Goal: Task Accomplishment & Management: Manage account settings

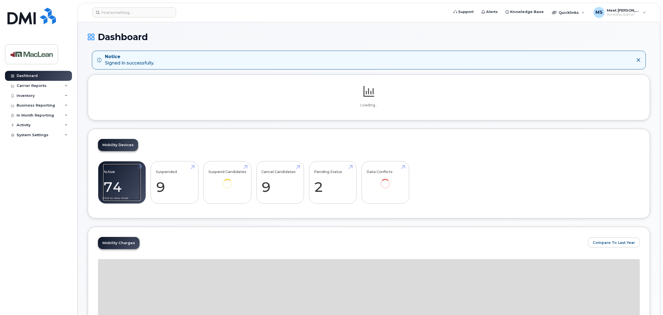
click at [127, 185] on link "Active 74 -20%" at bounding box center [121, 182] width 37 height 37
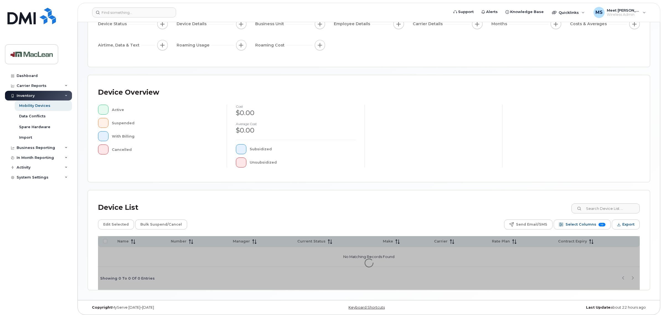
scroll to position [66, 0]
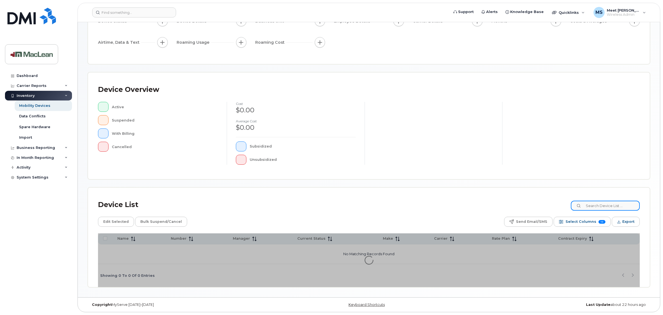
click at [603, 205] on input at bounding box center [605, 206] width 69 height 10
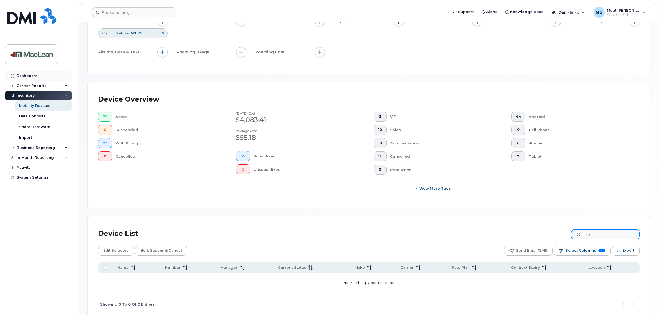
type input "sp"
click at [27, 76] on div "Dashboard" at bounding box center [27, 76] width 21 height 4
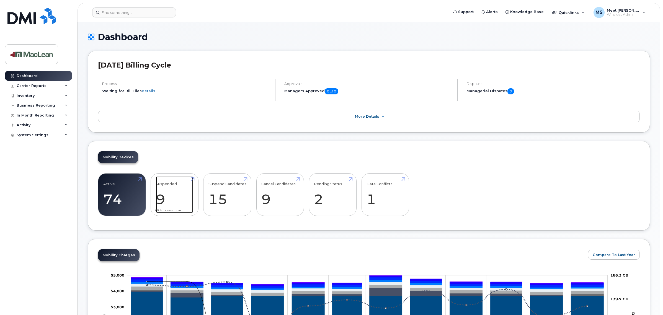
click at [175, 192] on link "Suspended 9 -18%" at bounding box center [174, 194] width 37 height 37
click at [222, 196] on link "Suspend Candidates 15" at bounding box center [227, 194] width 38 height 37
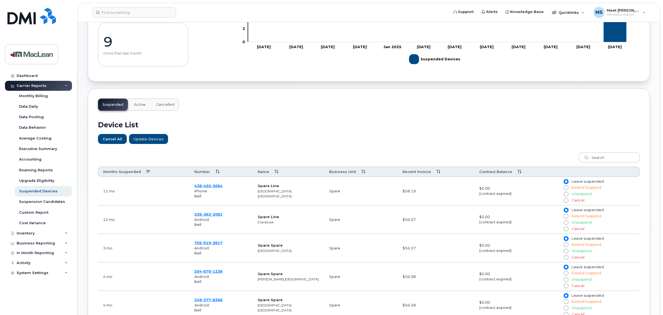
scroll to position [102, 0]
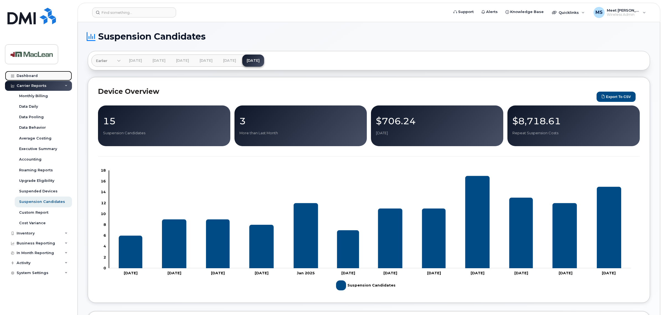
click at [24, 74] on div "Dashboard" at bounding box center [27, 76] width 21 height 4
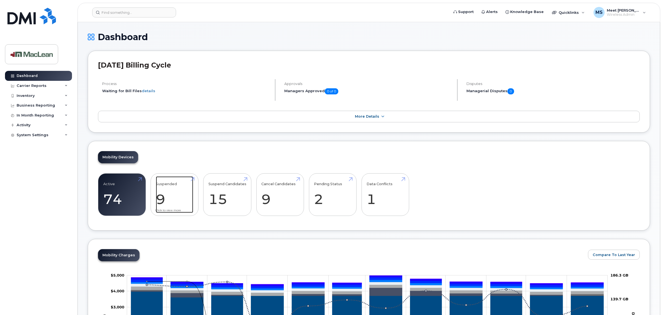
click at [176, 201] on link "Suspended 9 -18%" at bounding box center [174, 194] width 37 height 37
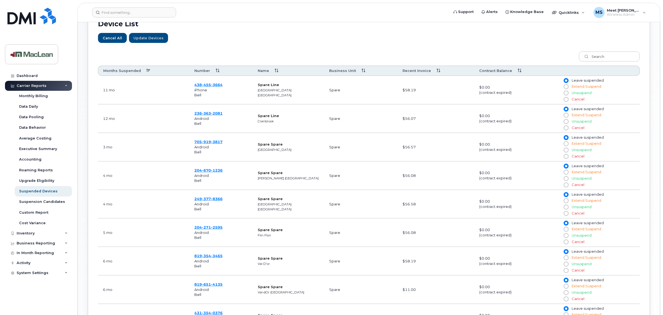
scroll to position [208, 0]
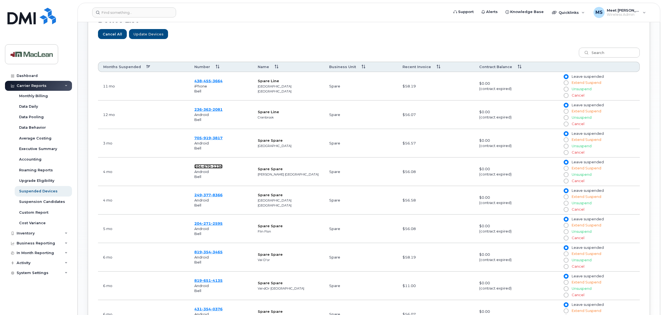
click at [208, 169] on span "670" at bounding box center [206, 166] width 9 height 4
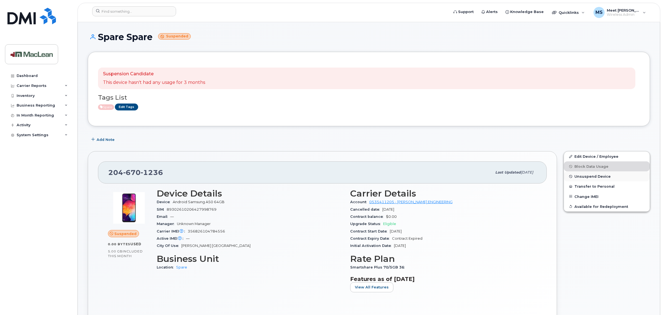
click at [586, 177] on span "Unsuspend Device" at bounding box center [592, 176] width 36 height 4
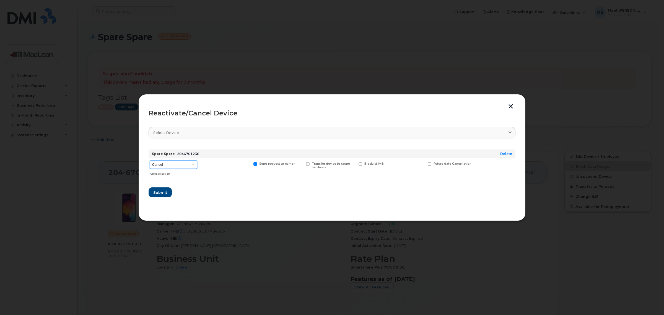
click at [189, 163] on select "Cancel Suspend - Extend Suspension Reactivate" at bounding box center [174, 165] width 48 height 8
select select "[object Object]"
click at [150, 161] on select "Cancel Suspend - Extend Suspension Reactivate" at bounding box center [174, 165] width 48 height 8
click at [158, 191] on span "Submit" at bounding box center [160, 192] width 14 height 5
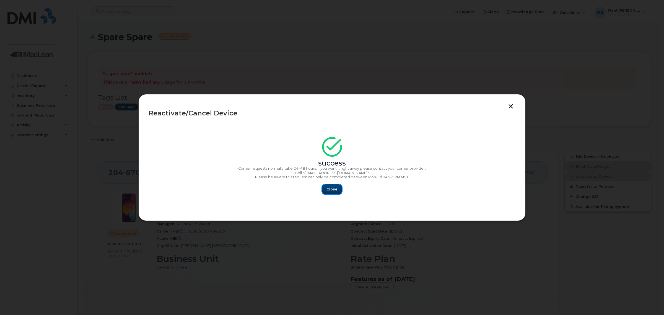
click at [329, 190] on span "Close" at bounding box center [332, 189] width 11 height 5
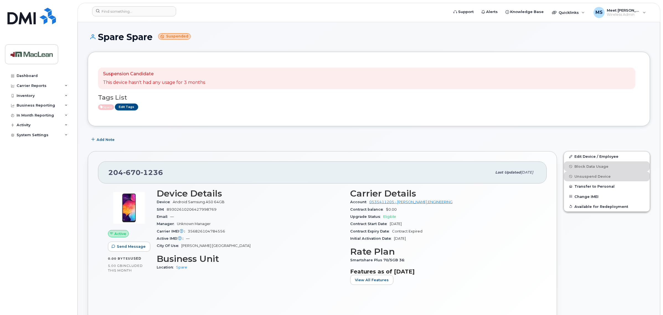
click at [179, 38] on small "Suspended" at bounding box center [174, 36] width 33 height 6
click at [126, 109] on link "Edit Tags" at bounding box center [126, 107] width 23 height 7
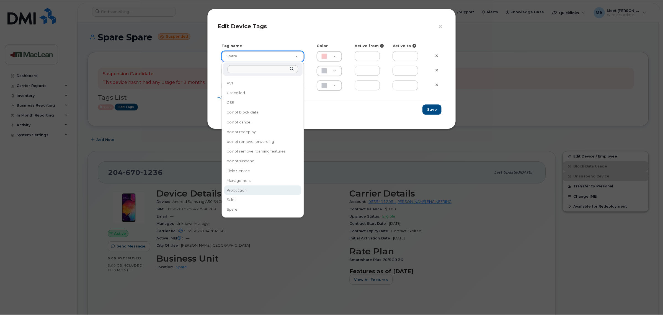
scroll to position [11, 0]
type input "Field Service"
type input "FDDCC5"
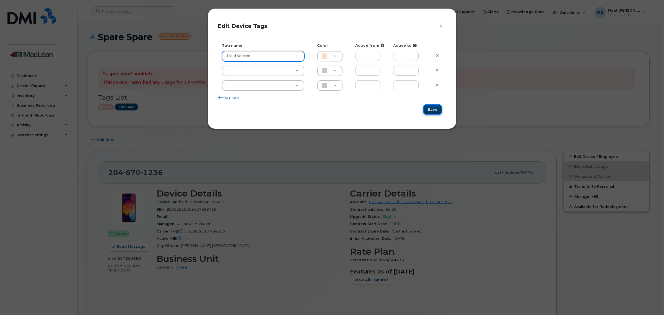
click at [435, 110] on button "Save" at bounding box center [432, 109] width 19 height 10
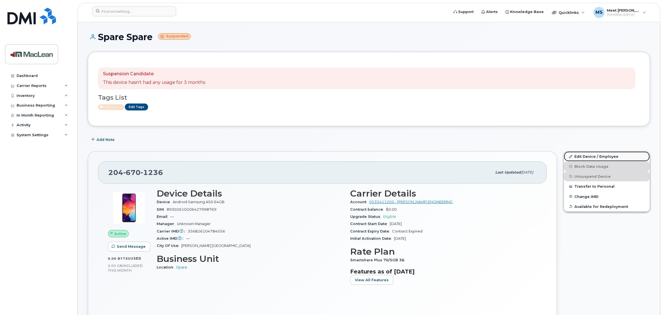
click at [587, 153] on link "Edit Device / Employee" at bounding box center [607, 156] width 86 height 10
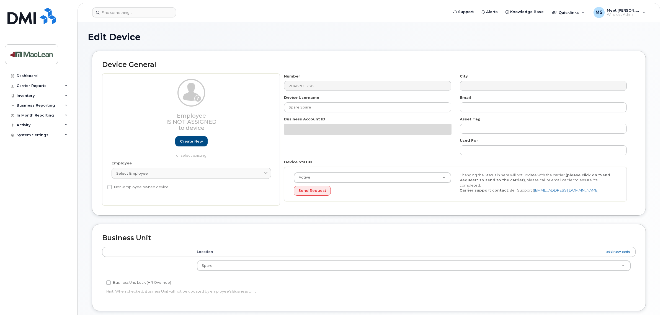
select select "1945168"
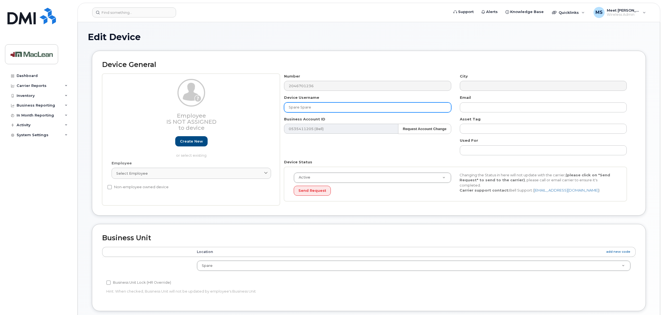
drag, startPoint x: 324, startPoint y: 104, endPoint x: 248, endPoint y: 107, distance: 76.2
click at [248, 107] on div "Employee Is not assigned to device Create new or select existing Employee Selec…" at bounding box center [368, 140] width 533 height 132
paste input "Dylan Laybolt"
click at [287, 108] on input "Dylan Laybolt" at bounding box center [367, 107] width 167 height 10
click at [326, 106] on input "Dylan Laybolt" at bounding box center [367, 107] width 167 height 10
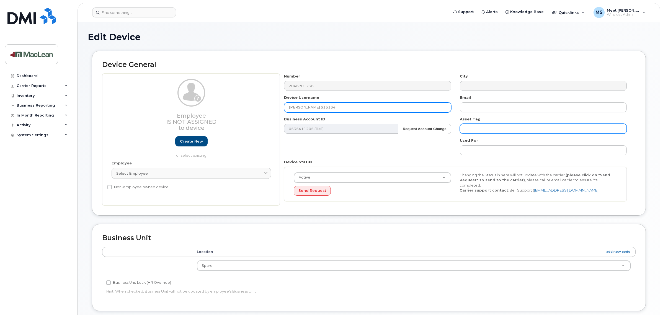
type input "[PERSON_NAME] S15134"
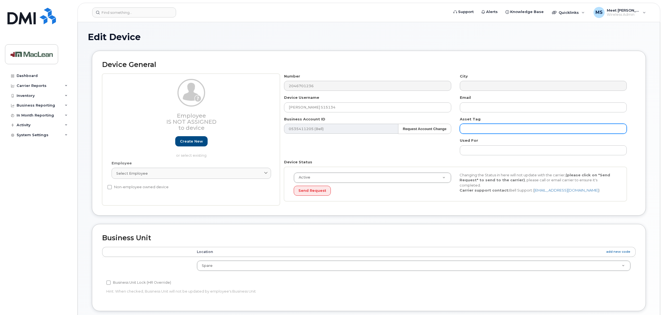
click at [483, 129] on input "text" at bounding box center [543, 129] width 167 height 10
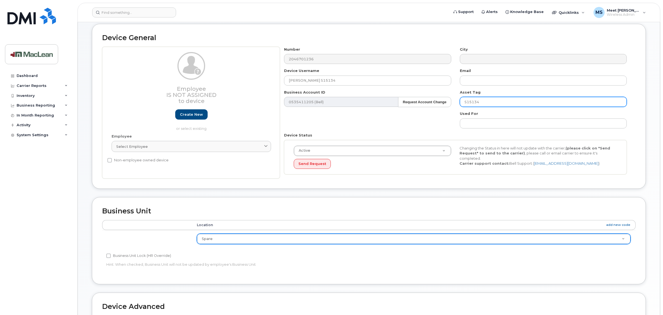
scroll to position [35, 0]
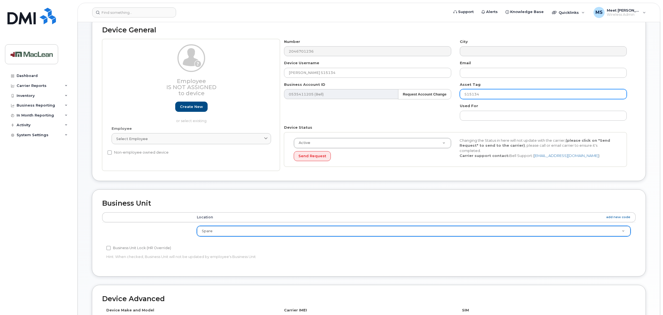
type input "S15134"
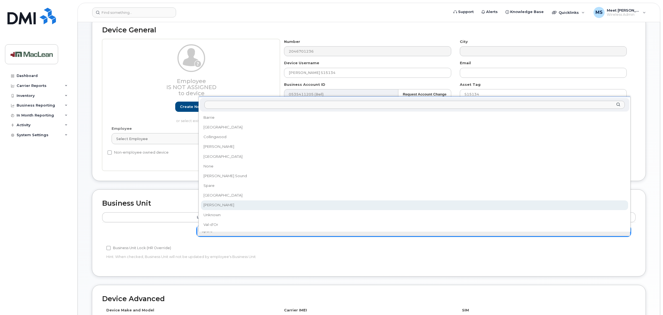
select select "1523539"
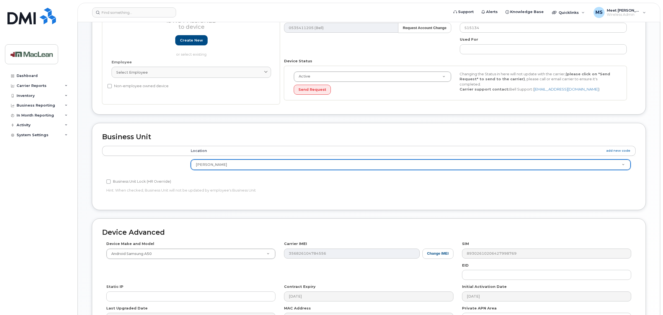
scroll to position [138, 0]
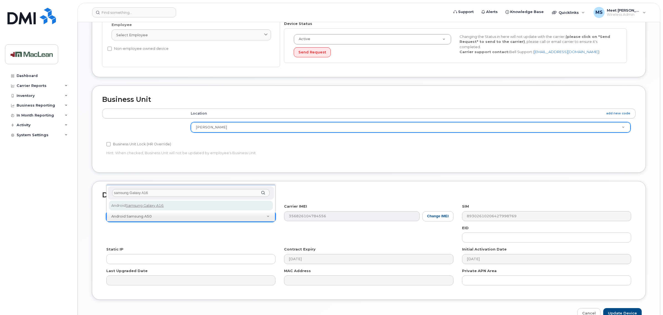
type input "samsung Galaxy A16"
select select "3292"
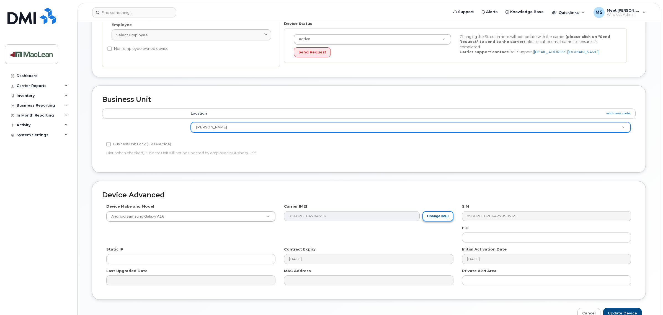
click at [428, 218] on button "Change IMEI" at bounding box center [437, 216] width 31 height 10
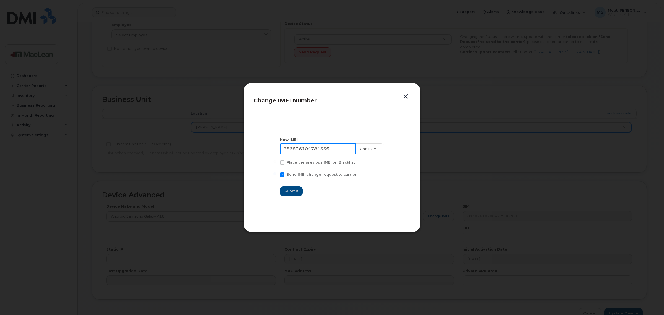
drag, startPoint x: 335, startPoint y: 149, endPoint x: 206, endPoint y: 146, distance: 128.8
click at [206, 146] on div "Change IMEI Number New IMEI 356826104784556 Check IMEI Place the previous IMEI …" at bounding box center [332, 157] width 664 height 315
paste input "010921271782"
type input "350109212717826"
click at [294, 187] on button "Submit" at bounding box center [291, 191] width 23 height 10
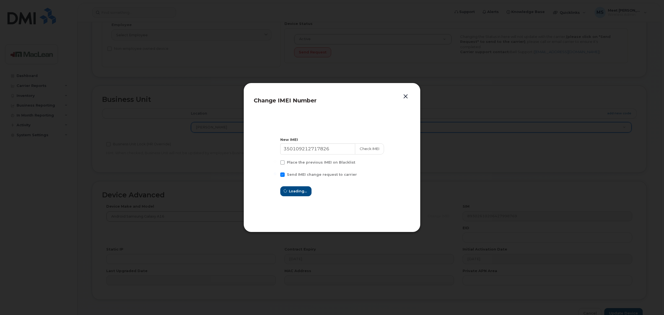
type input "350109212717826"
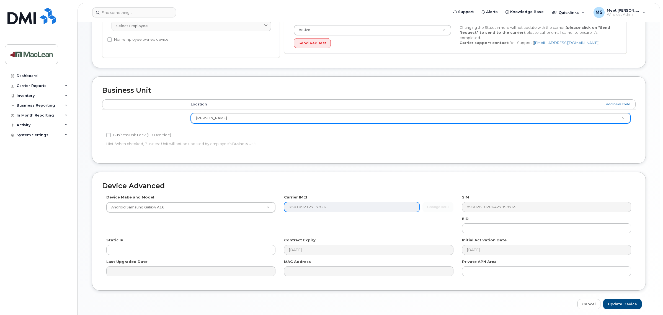
scroll to position [171, 0]
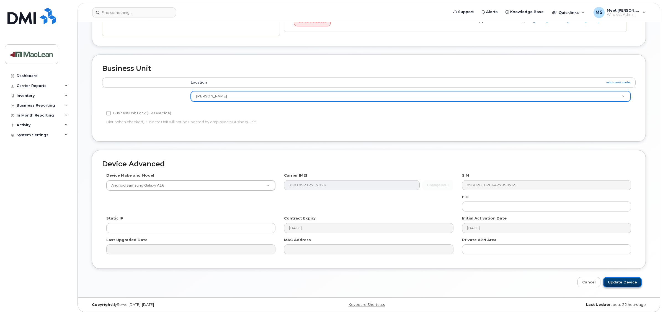
click at [622, 282] on input "Update Device" at bounding box center [622, 282] width 38 height 10
type input "Saving..."
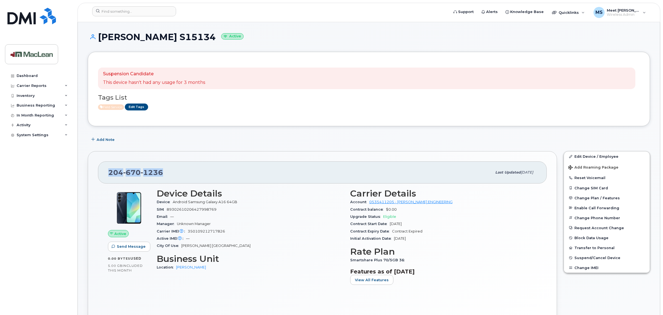
drag, startPoint x: 140, startPoint y: 172, endPoint x: 157, endPoint y: 173, distance: 16.9
click at [168, 171] on div "[PHONE_NUMBER] Last updated [DATE]" at bounding box center [322, 172] width 449 height 22
click at [228, 155] on div "[PHONE_NUMBER] Last updated [DATE] Active Send Message 0.00 Bytes  used 5.00 GB…" at bounding box center [322, 237] width 469 height 173
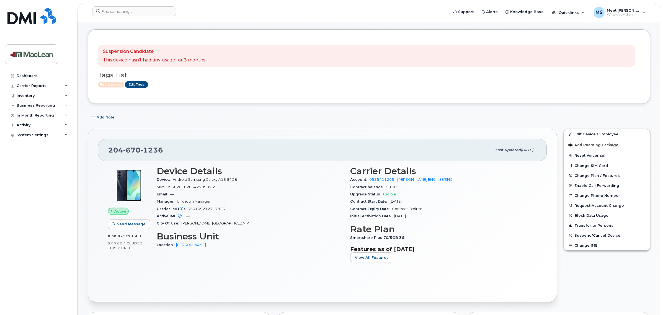
scroll to position [35, 0]
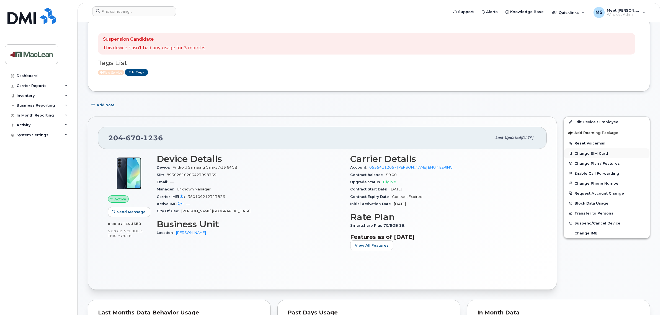
click at [585, 154] on button "Change SIM Card" at bounding box center [607, 153] width 86 height 10
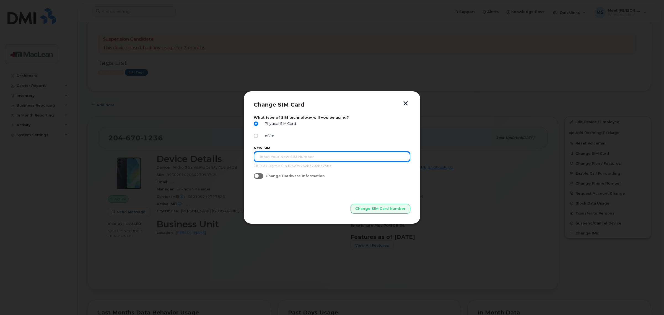
click at [292, 158] on input "text" at bounding box center [332, 157] width 157 height 10
type input "5"
click at [289, 158] on input "89302610207719573896" at bounding box center [332, 157] width 157 height 10
click at [270, 157] on input "89302610207729573896" at bounding box center [332, 157] width 157 height 10
type input "89302610207729573896"
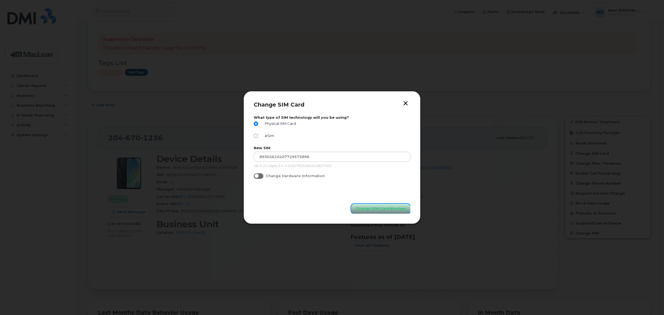
click at [370, 210] on span "Change SIM Card Number" at bounding box center [381, 208] width 50 height 5
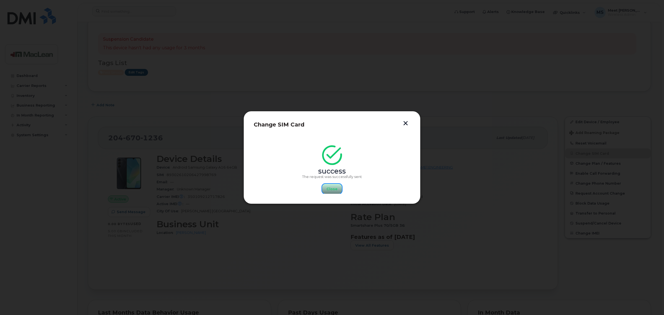
click at [329, 188] on span "Close" at bounding box center [332, 188] width 11 height 5
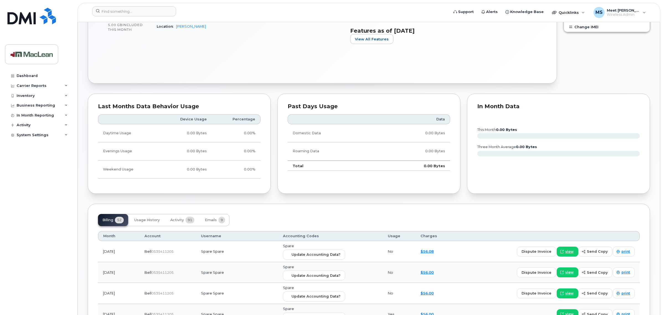
scroll to position [242, 0]
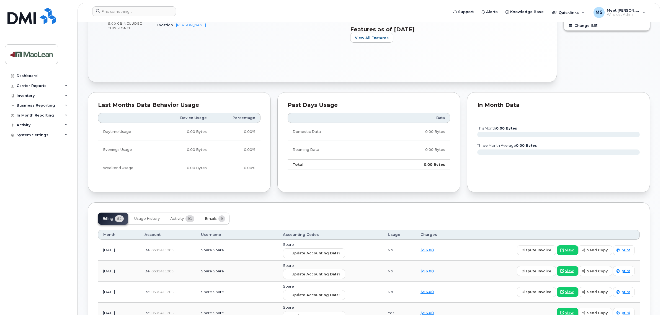
click at [206, 219] on span "Emails" at bounding box center [211, 218] width 12 height 4
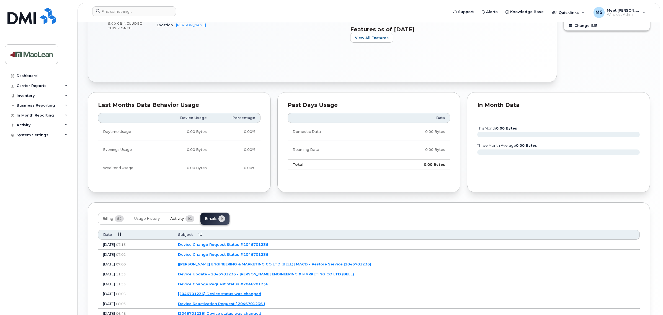
click at [185, 215] on button "Activity 91" at bounding box center [182, 219] width 33 height 12
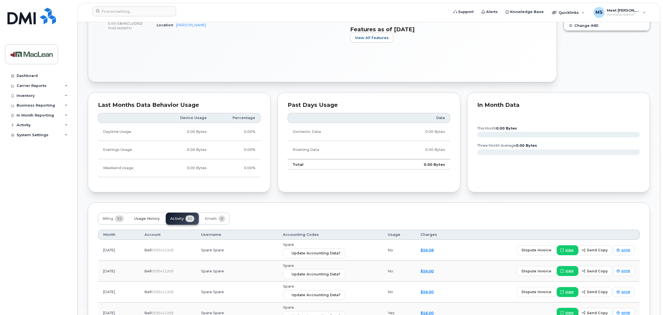
click at [154, 218] on span "Usage History" at bounding box center [146, 218] width 25 height 4
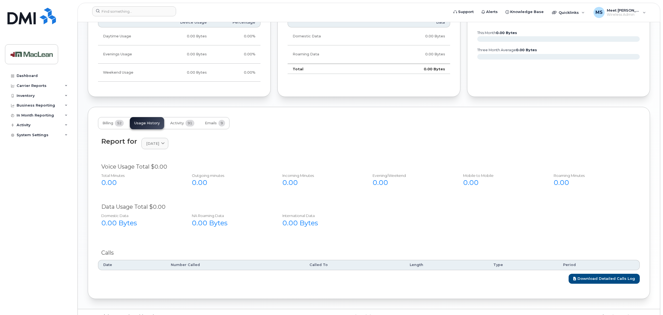
scroll to position [346, 0]
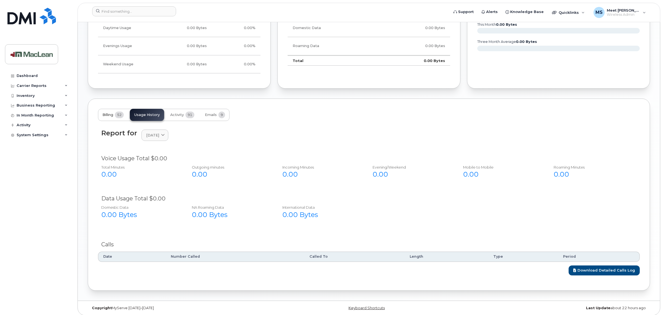
drag, startPoint x: 116, startPoint y: 117, endPoint x: 112, endPoint y: 120, distance: 4.5
click at [116, 117] on span "52" at bounding box center [119, 115] width 9 height 7
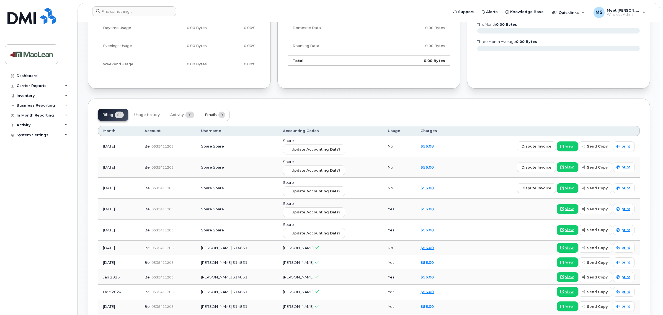
click at [209, 118] on button "Emails 9" at bounding box center [214, 115] width 29 height 12
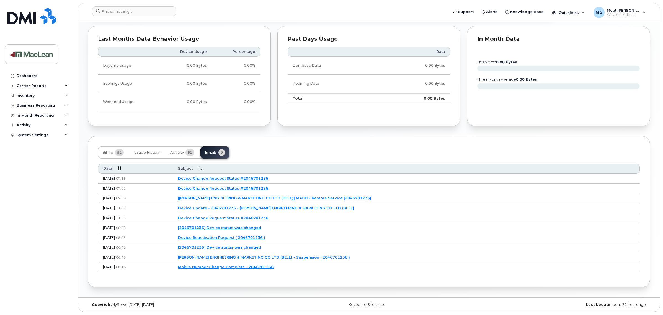
click at [246, 178] on link "Device Change Request Status #2046701236" at bounding box center [223, 178] width 90 height 4
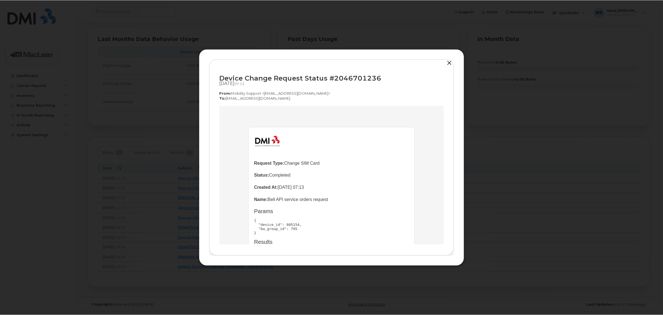
scroll to position [0, 0]
click at [446, 63] on button "button" at bounding box center [450, 63] width 8 height 8
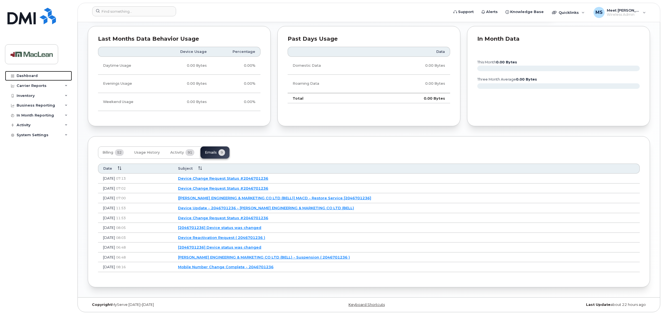
click at [27, 76] on div "Dashboard" at bounding box center [27, 76] width 21 height 4
